Goal: Task Accomplishment & Management: Use online tool/utility

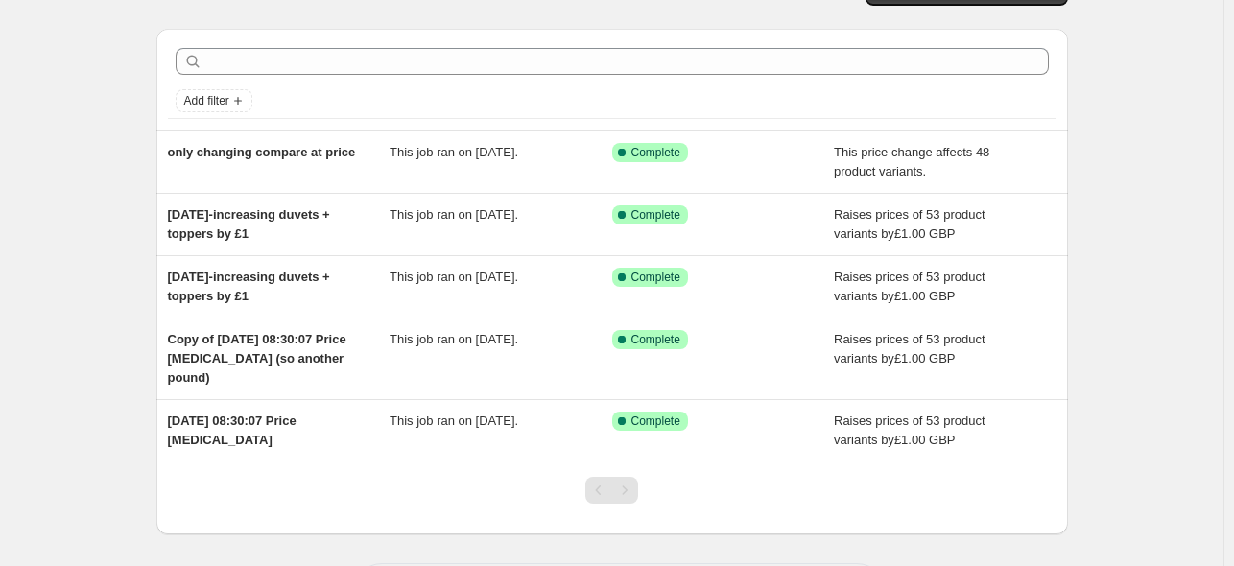
scroll to position [46, 0]
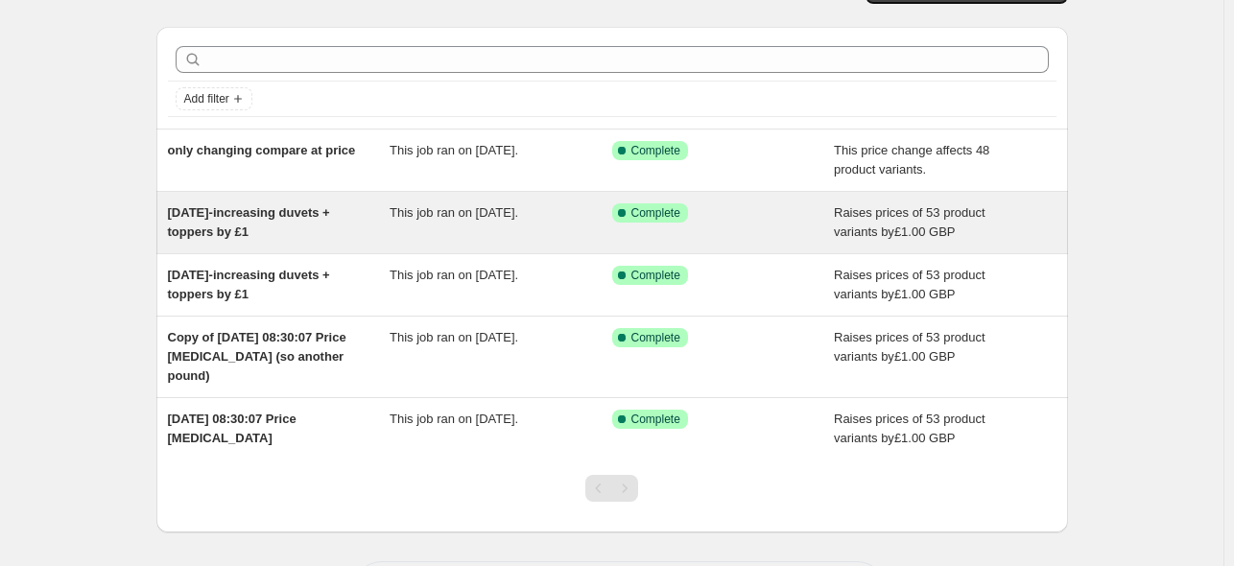
click at [229, 228] on span "26th Aug 2025-increasing duvets + toppers by £1" at bounding box center [249, 222] width 162 height 34
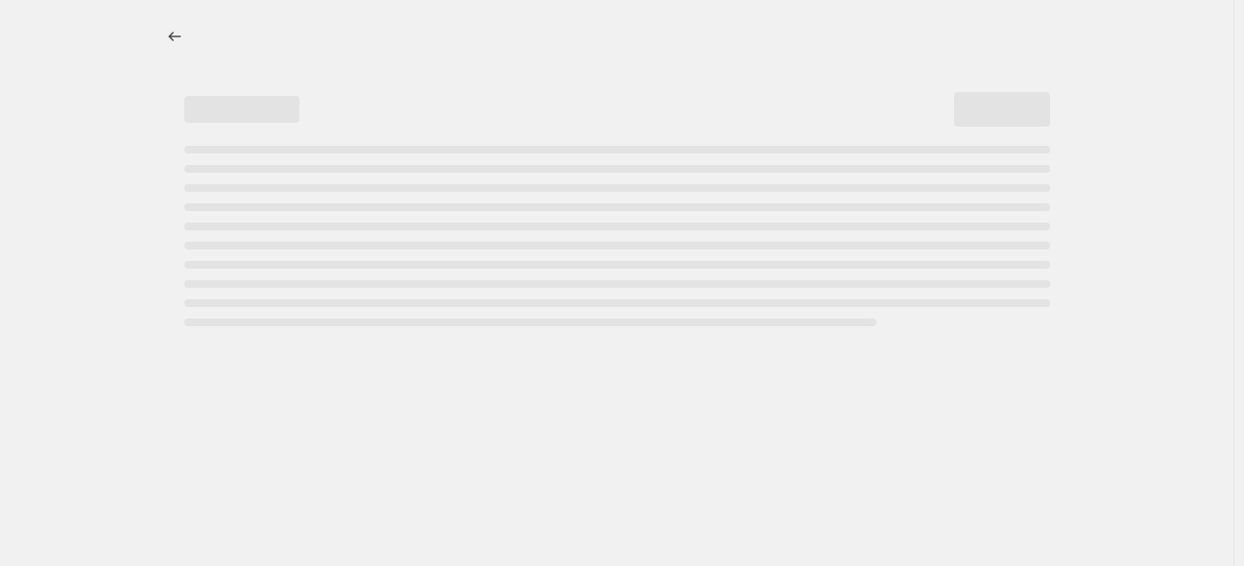
select select "by"
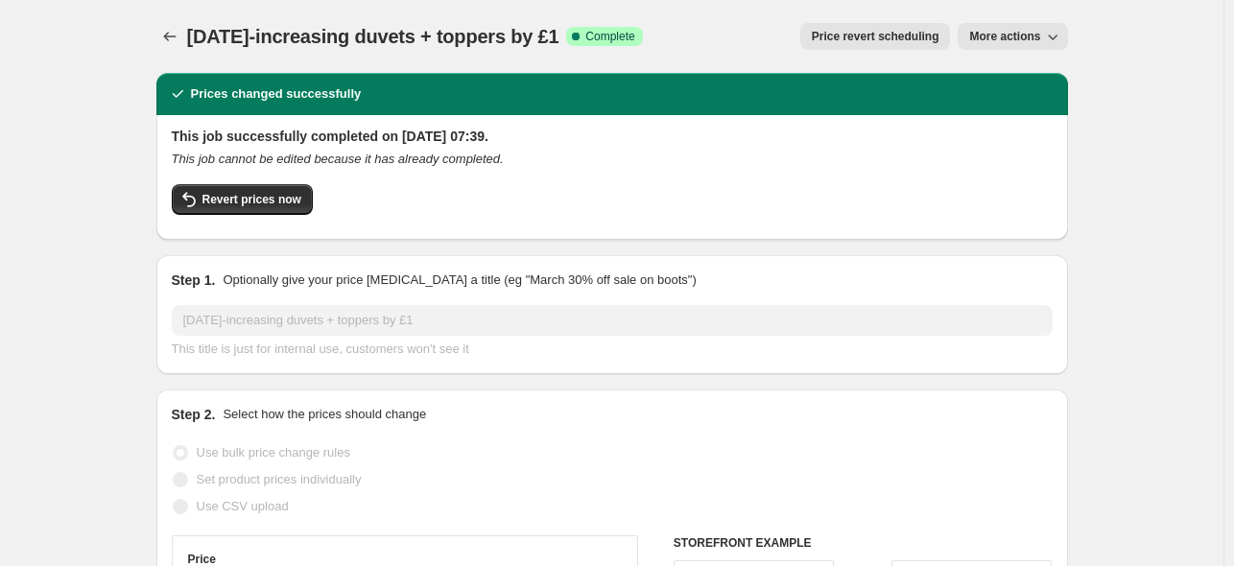
click at [1023, 30] on span "More actions" at bounding box center [1004, 36] width 71 height 15
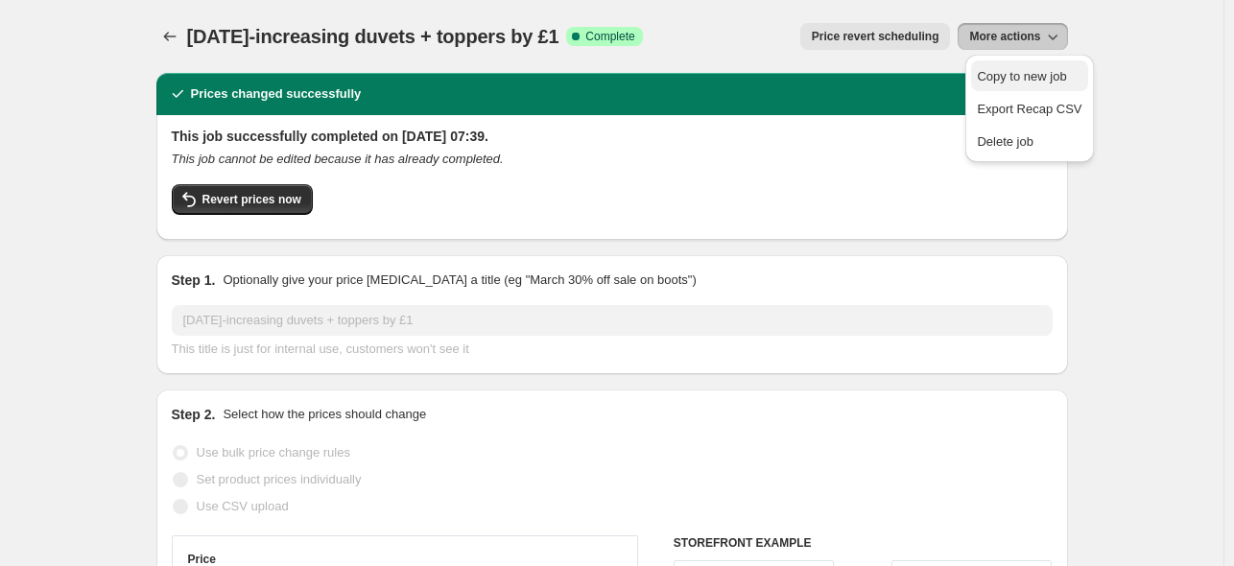
click at [1024, 82] on span "Copy to new job" at bounding box center [1021, 76] width 89 height 14
select select "by"
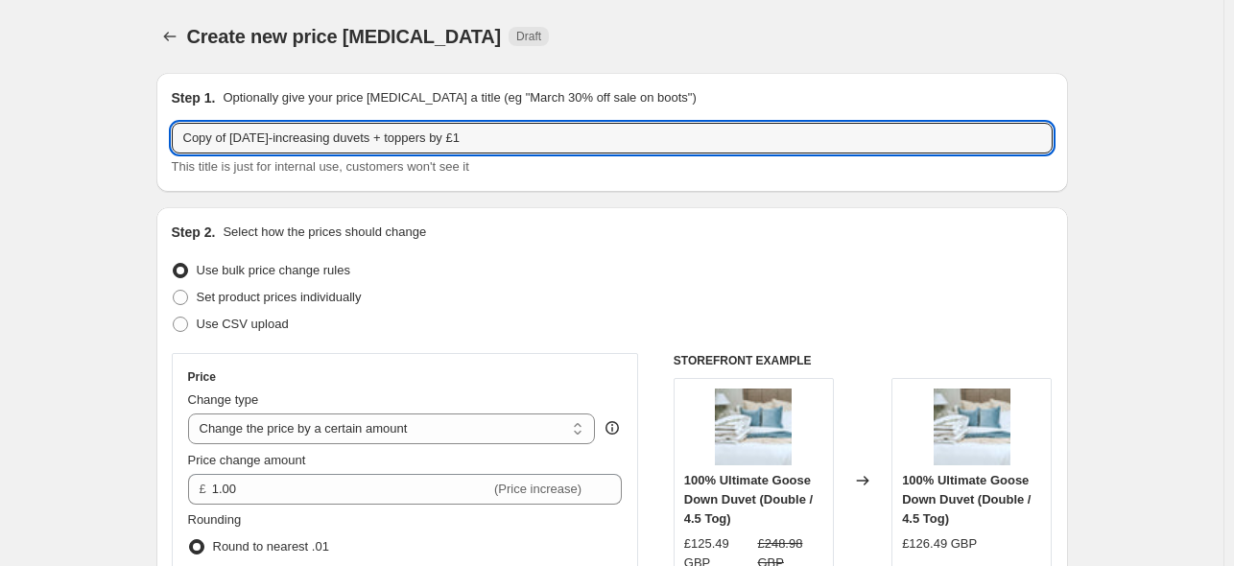
drag, startPoint x: 259, startPoint y: 138, endPoint x: 112, endPoint y: 139, distance: 146.8
click at [249, 145] on input "18th Sep Aug 2025-increasing duvets + toppers by £1" at bounding box center [612, 138] width 881 height 31
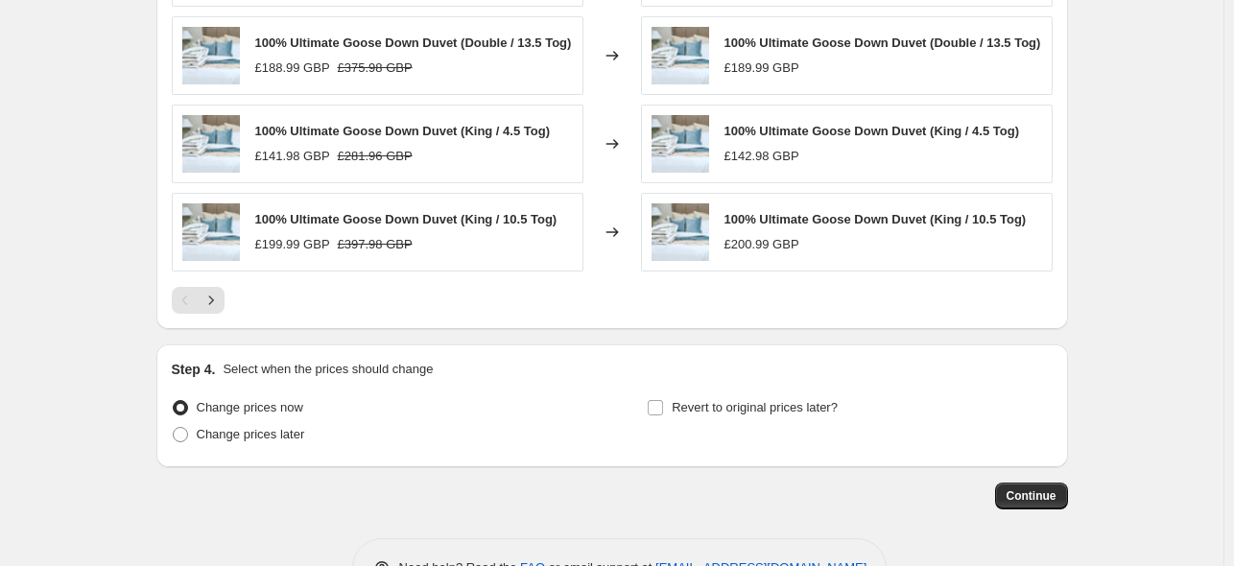
scroll to position [1662, 0]
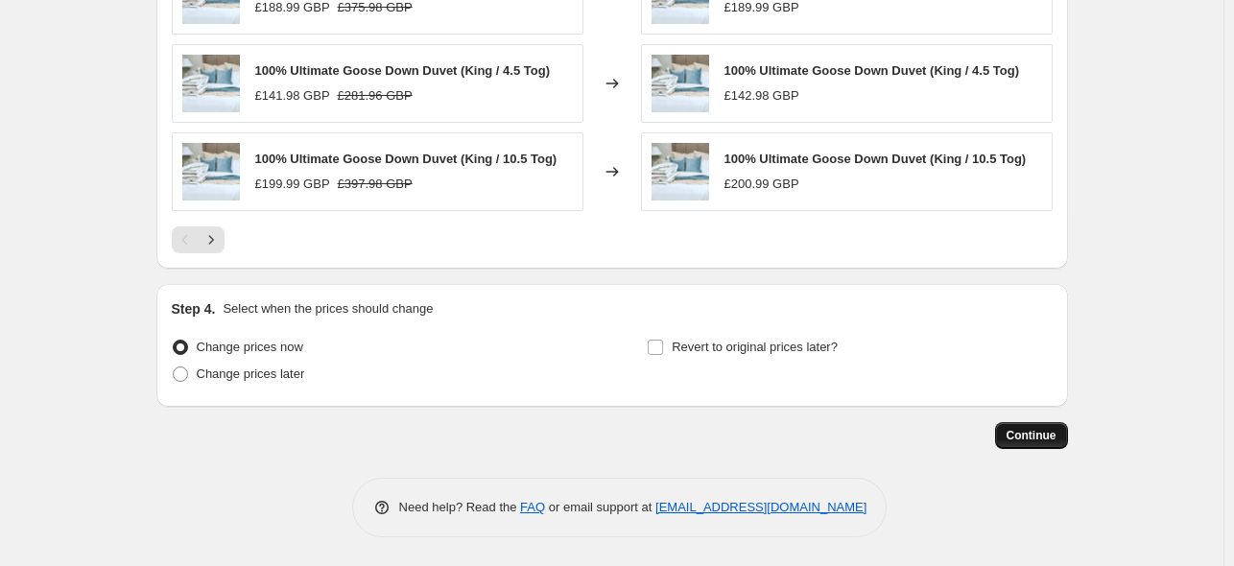
type input "18th Sep 2025-increasing duvets + toppers by £1"
click at [1040, 432] on span "Continue" at bounding box center [1032, 435] width 50 height 15
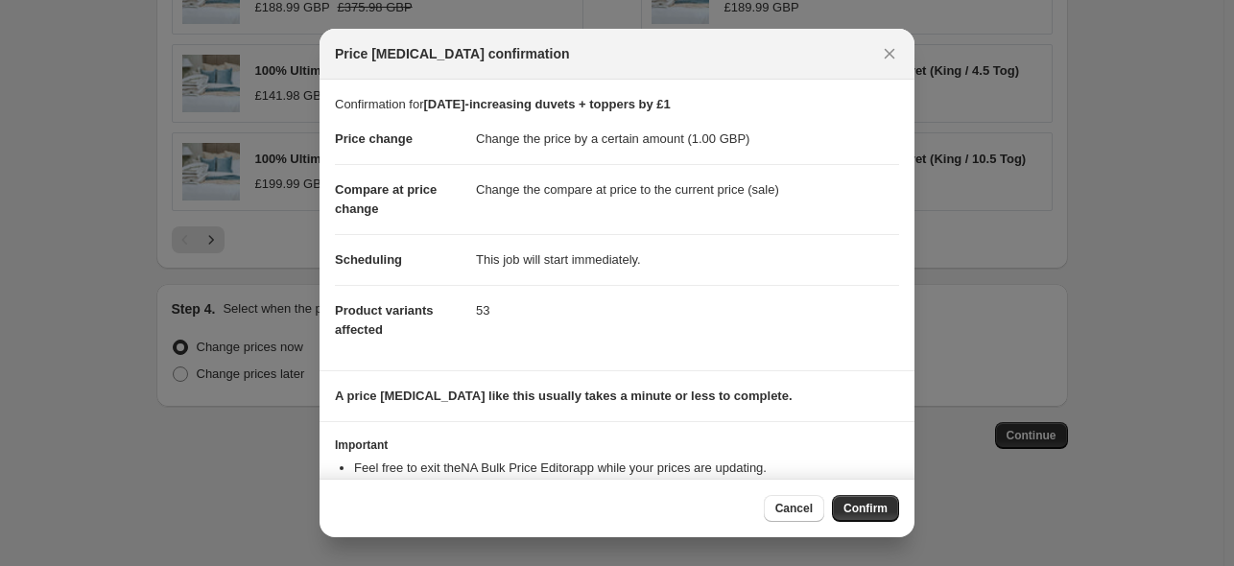
scroll to position [62, 0]
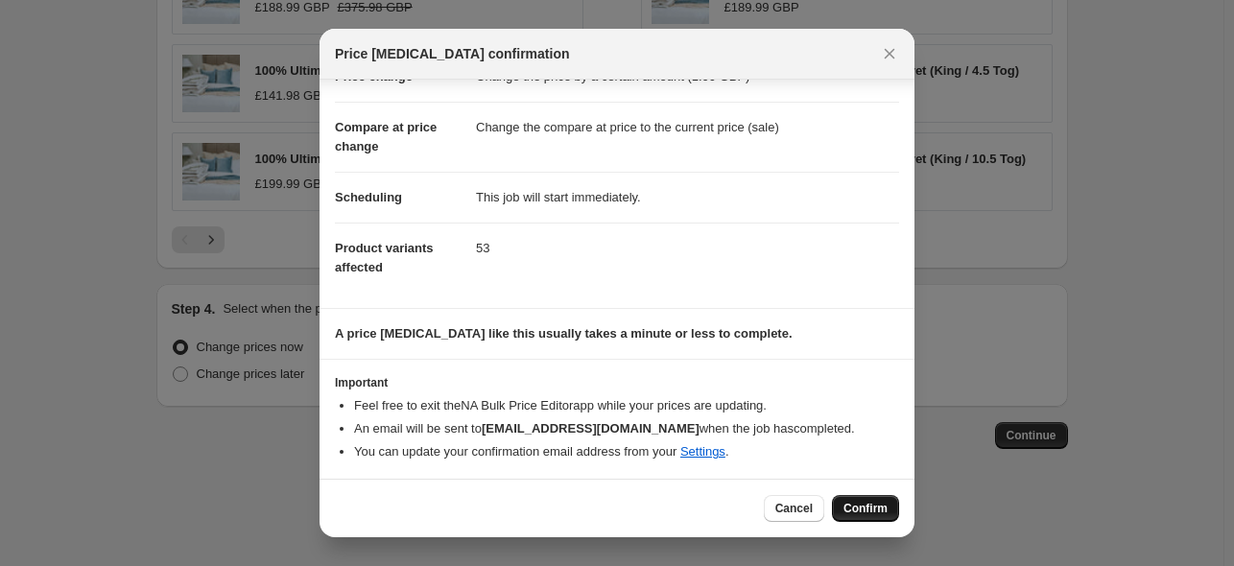
click at [879, 496] on div "Cancel Confirm" at bounding box center [831, 508] width 135 height 27
click at [877, 506] on span "Confirm" at bounding box center [865, 508] width 44 height 15
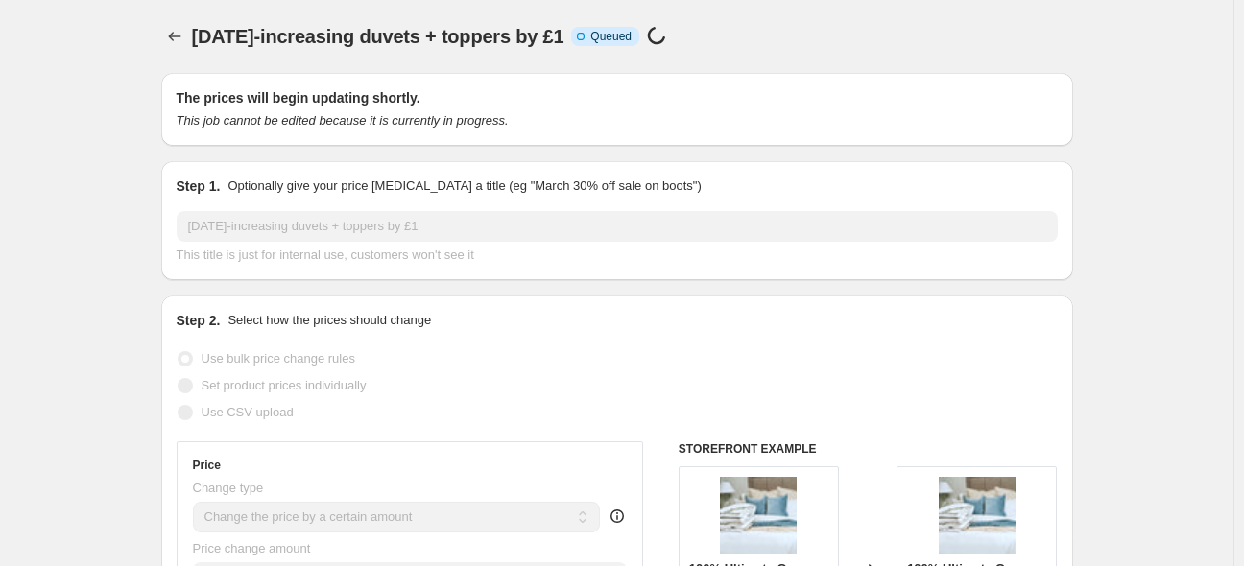
select select "by"
